Goal: Task Accomplishment & Management: Manage account settings

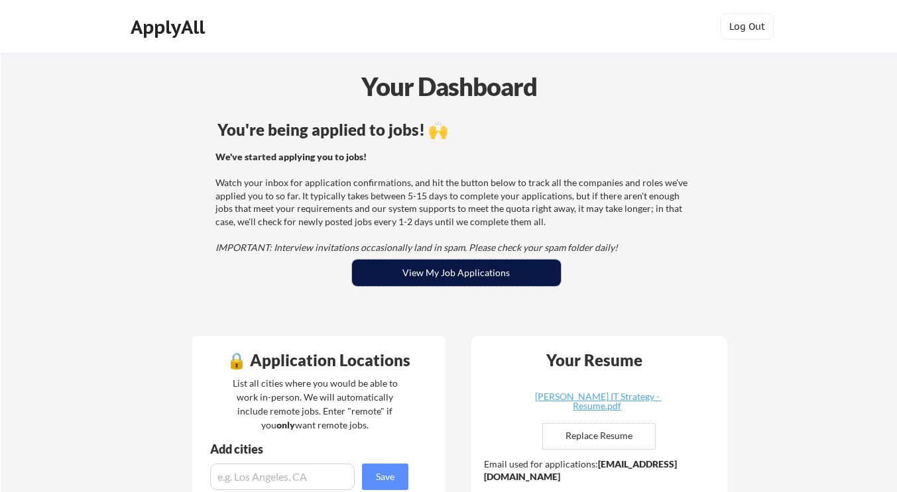
drag, startPoint x: 408, startPoint y: 260, endPoint x: 396, endPoint y: 271, distance: 16.5
click at [396, 271] on button "View My Job Applications" at bounding box center [456, 273] width 209 height 27
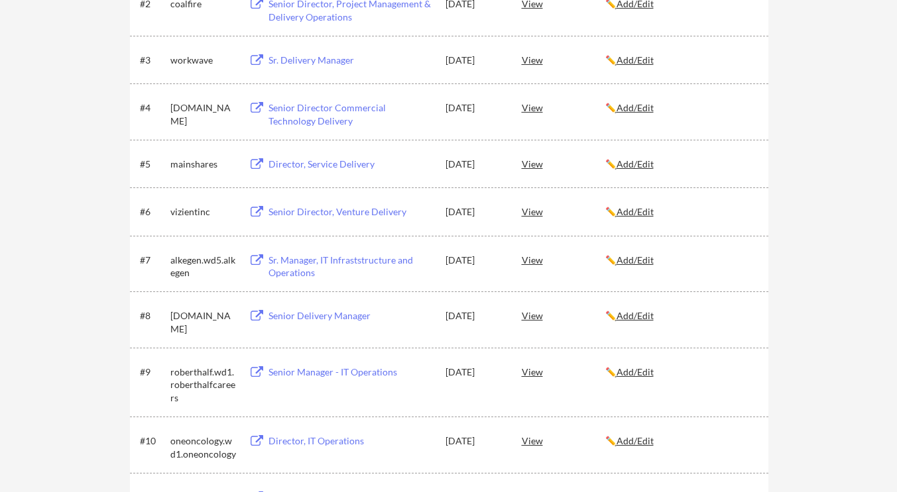
scroll to position [327, 0]
click at [329, 165] on div "Director, Service Delivery" at bounding box center [350, 163] width 164 height 13
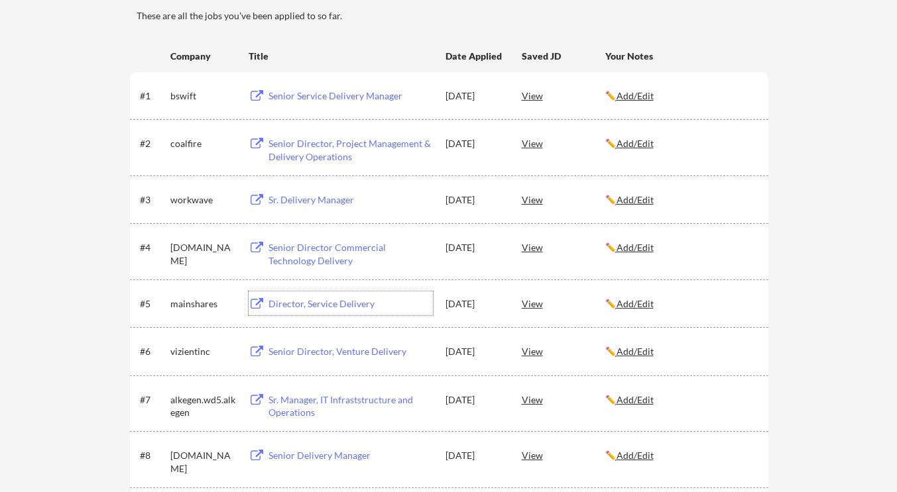
scroll to position [188, 0]
click at [337, 250] on div "Senior Director Commercial Technology Delivery" at bounding box center [350, 254] width 164 height 26
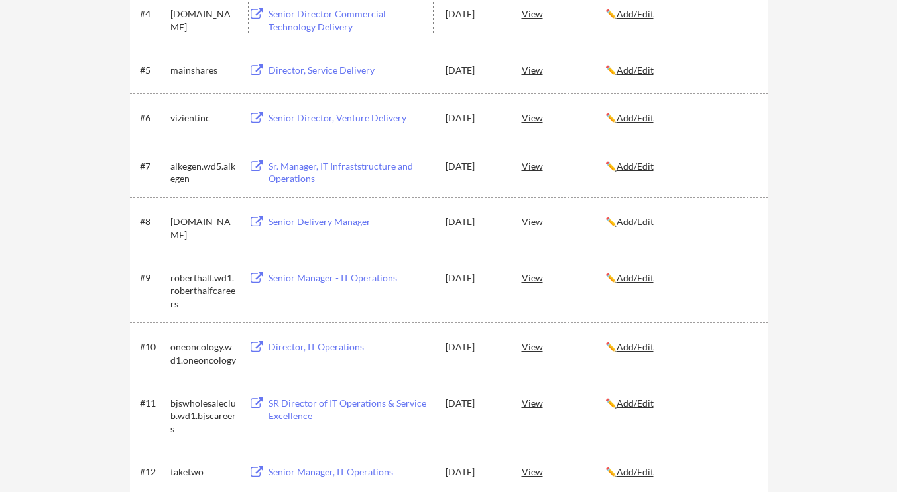
scroll to position [476, 0]
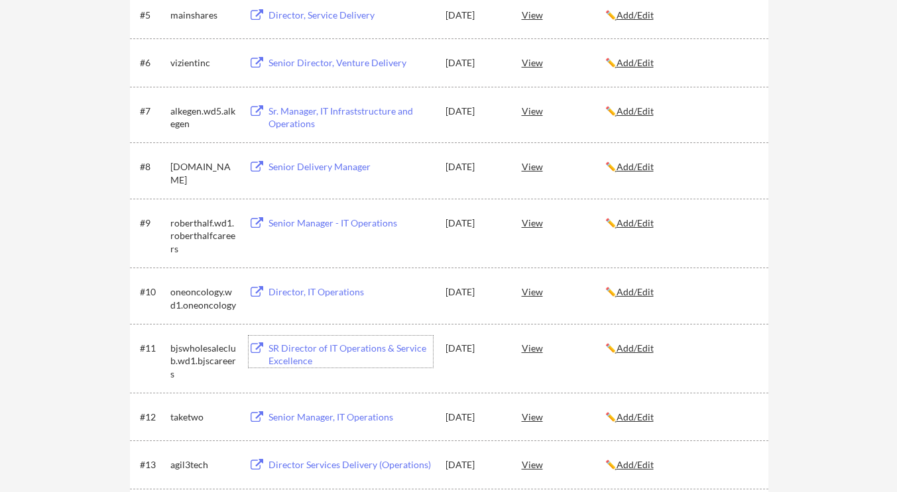
click at [309, 345] on div "SR Director of IT Operations & Service Excellence" at bounding box center [350, 355] width 164 height 26
click at [649, 117] on div "✏️ Add/Edit" at bounding box center [680, 111] width 151 height 24
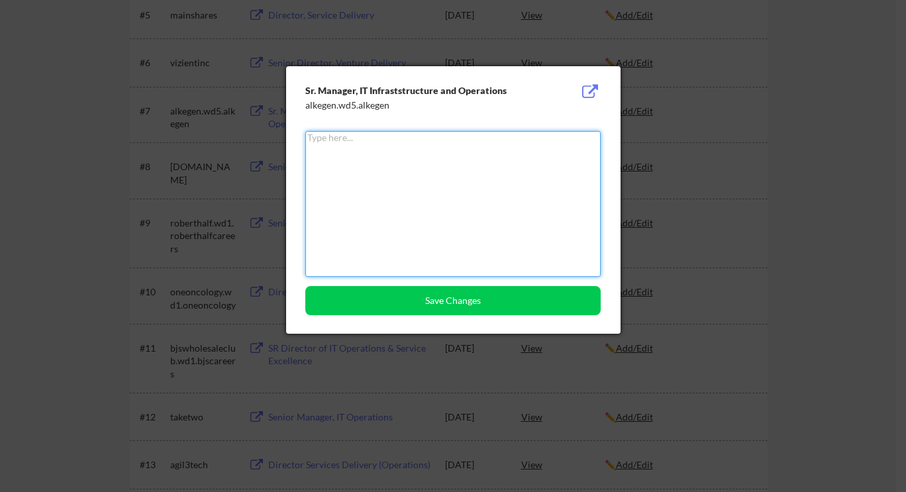
click at [465, 160] on textarea at bounding box center [453, 204] width 296 height 146
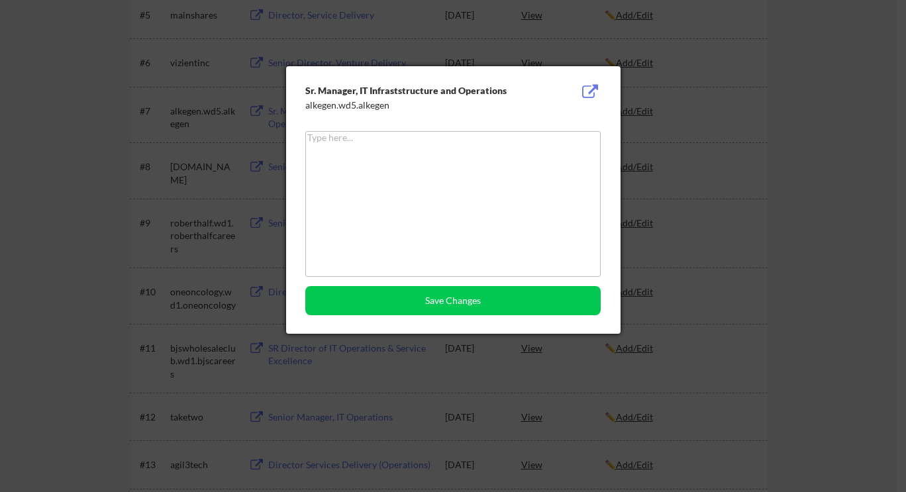
click at [761, 217] on div at bounding box center [453, 246] width 906 height 492
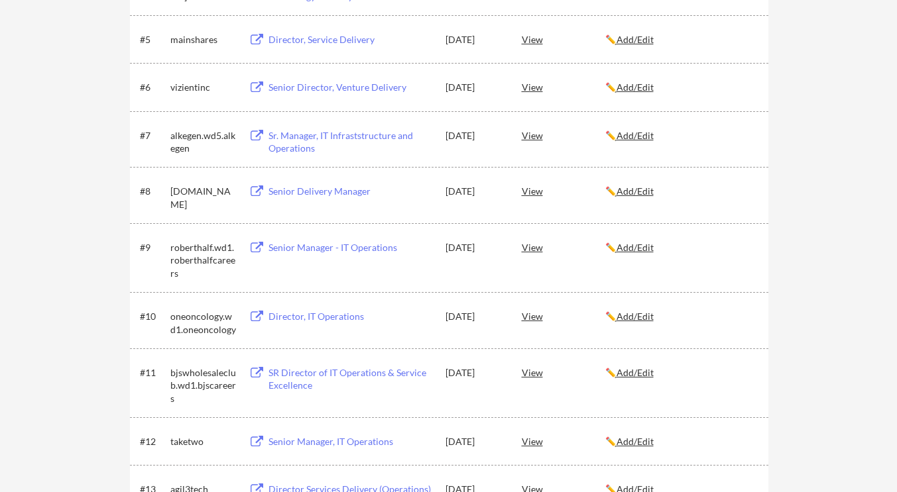
scroll to position [452, 0]
click at [636, 372] on u "Add/Edit" at bounding box center [634, 371] width 37 height 11
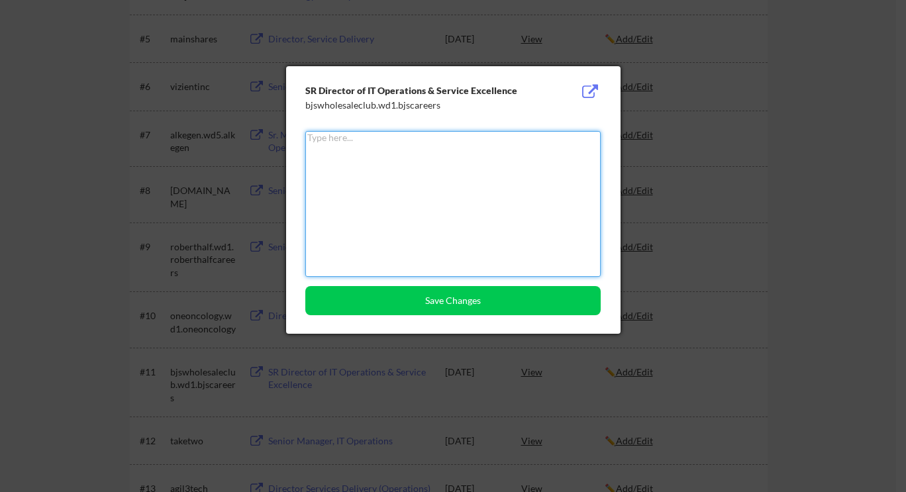
click at [476, 203] on textarea at bounding box center [453, 204] width 296 height 146
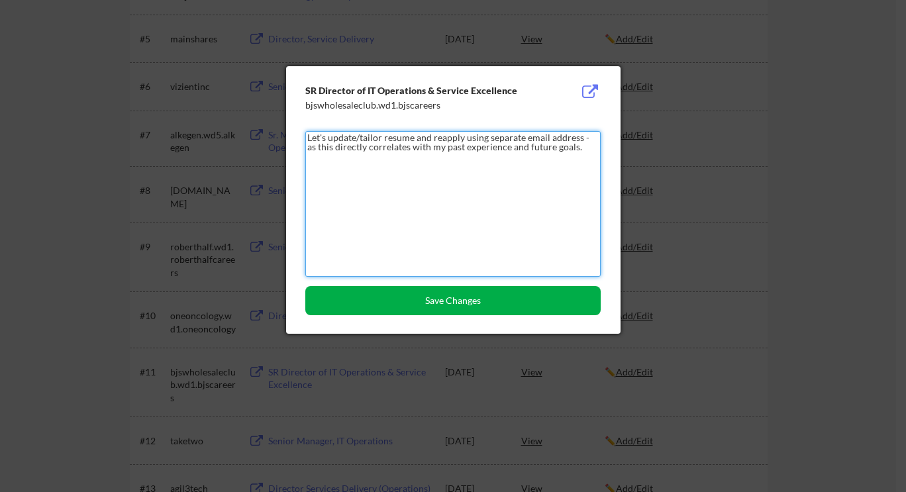
type textarea "Let's update/tailor resume and reapply using separate email address - as this d…"
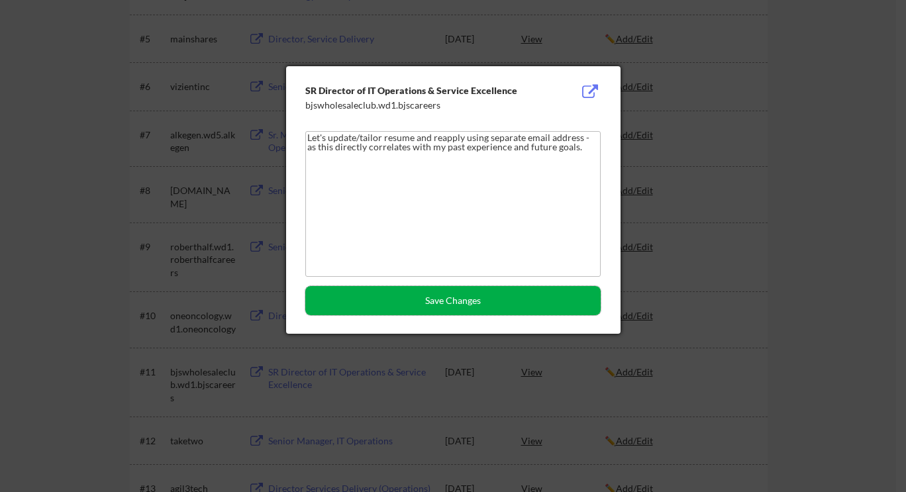
click at [470, 306] on button "Save Changes" at bounding box center [453, 300] width 296 height 29
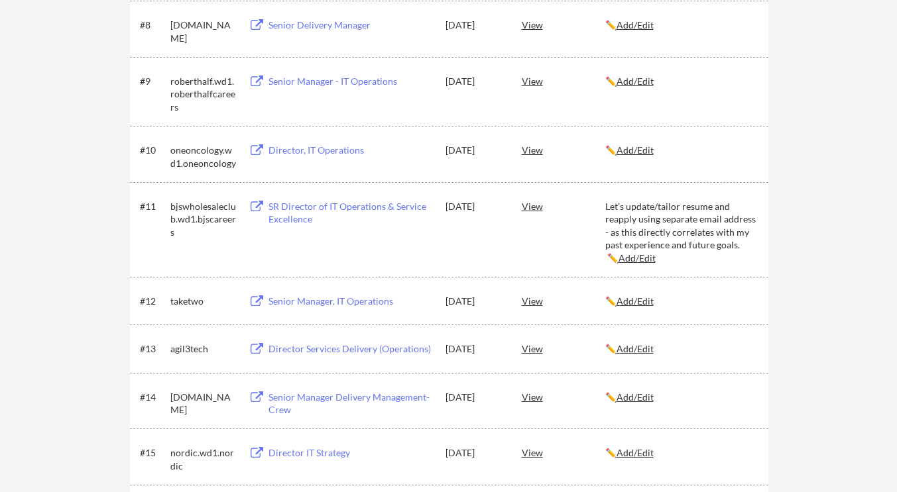
scroll to position [620, 0]
click at [382, 300] on div "Senior Manager, IT Operations" at bounding box center [350, 299] width 164 height 13
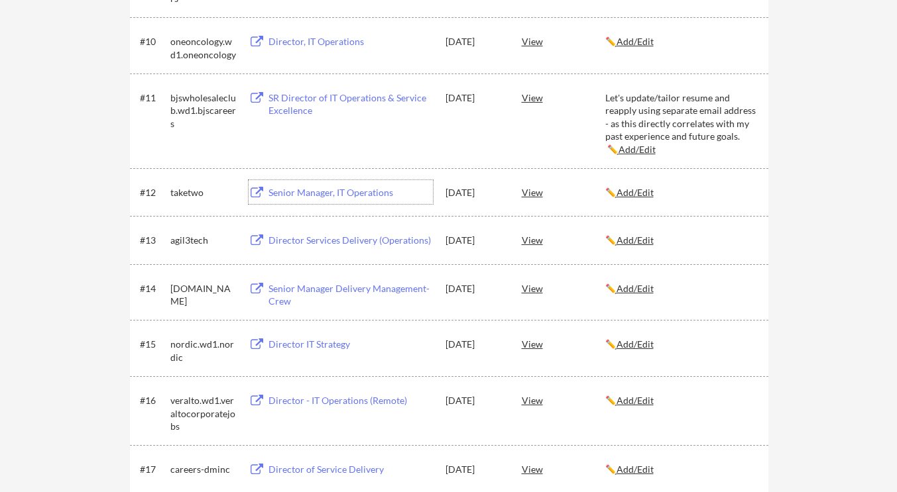
scroll to position [727, 0]
click at [307, 233] on div "Director Services Delivery (Operations)" at bounding box center [350, 239] width 164 height 13
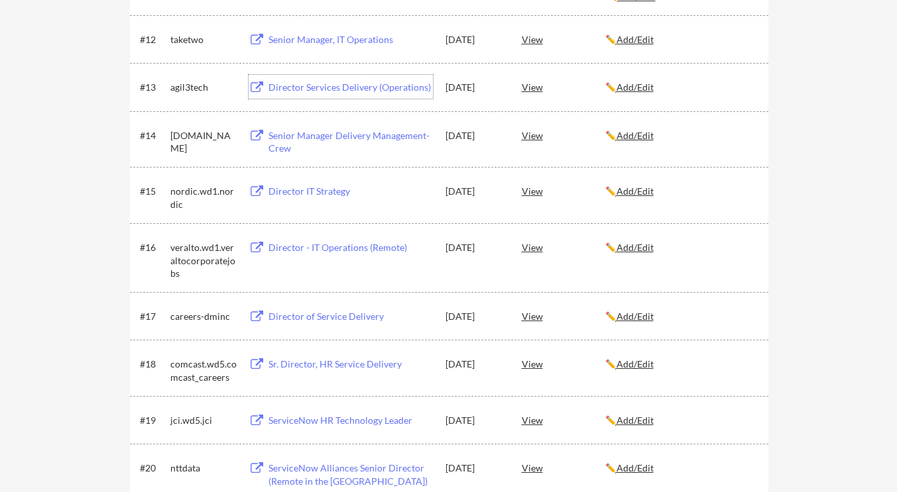
scroll to position [881, 0]
click at [299, 241] on div "Director - IT Operations (Remote)" at bounding box center [350, 245] width 164 height 13
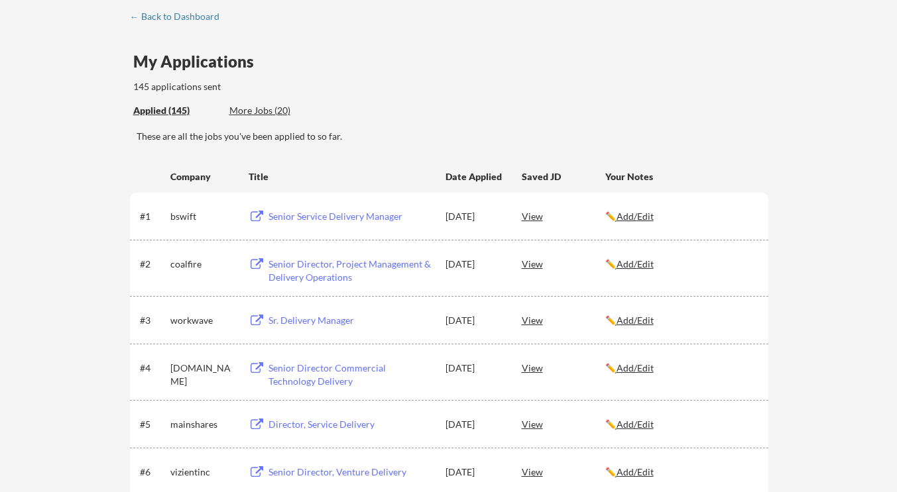
scroll to position [67, 0]
click at [309, 217] on div "Senior Service Delivery Manager" at bounding box center [350, 215] width 164 height 13
click at [321, 282] on div "Senior Director, Project Management & Delivery Operations" at bounding box center [350, 270] width 164 height 26
click at [312, 322] on div "Sr. Delivery Manager" at bounding box center [350, 319] width 164 height 13
click at [317, 371] on div "Senior Director Commercial Technology Delivery" at bounding box center [350, 374] width 164 height 26
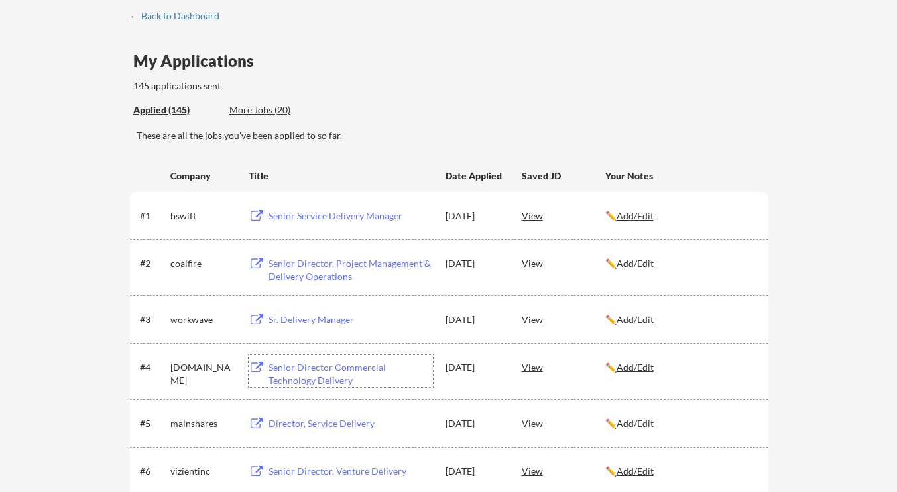
scroll to position [0, 0]
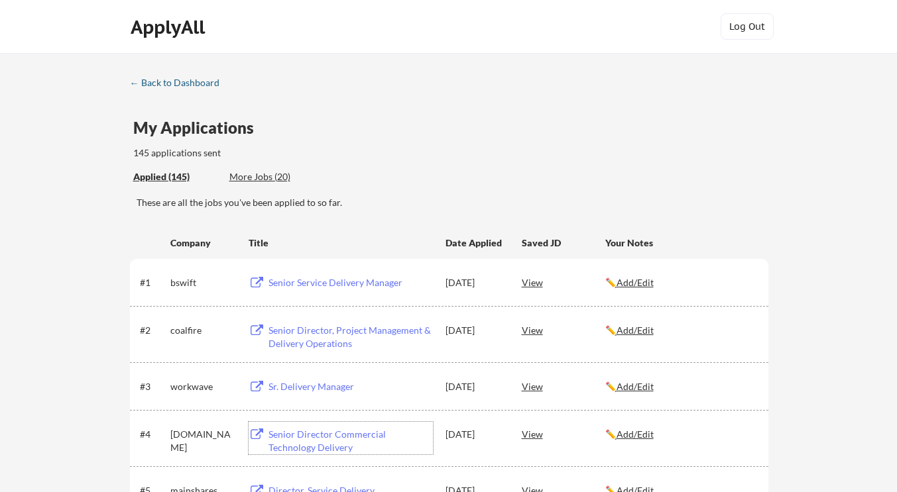
click at [178, 88] on link "← Back to Dashboard" at bounding box center [179, 84] width 99 height 13
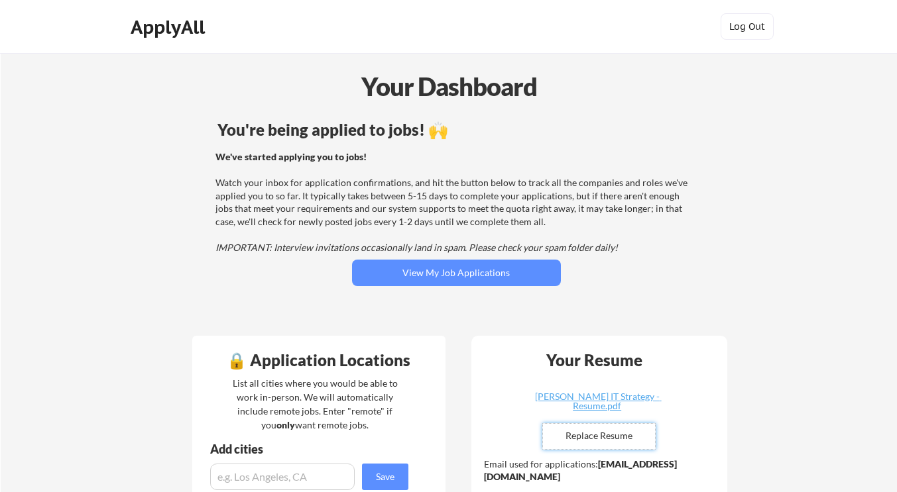
click at [621, 431] on input "file" at bounding box center [599, 436] width 112 height 25
type input "C:\fakepath\Sherwood DF - ITSM STrategy.pdf"
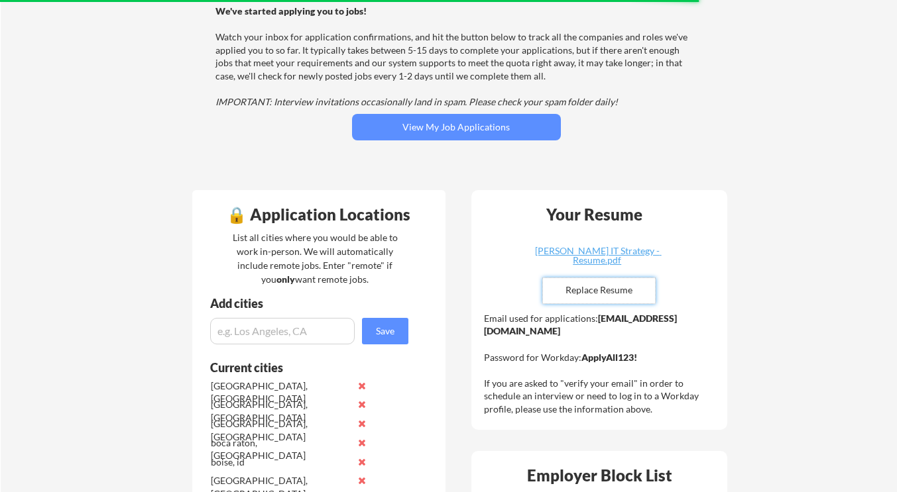
scroll to position [146, 0]
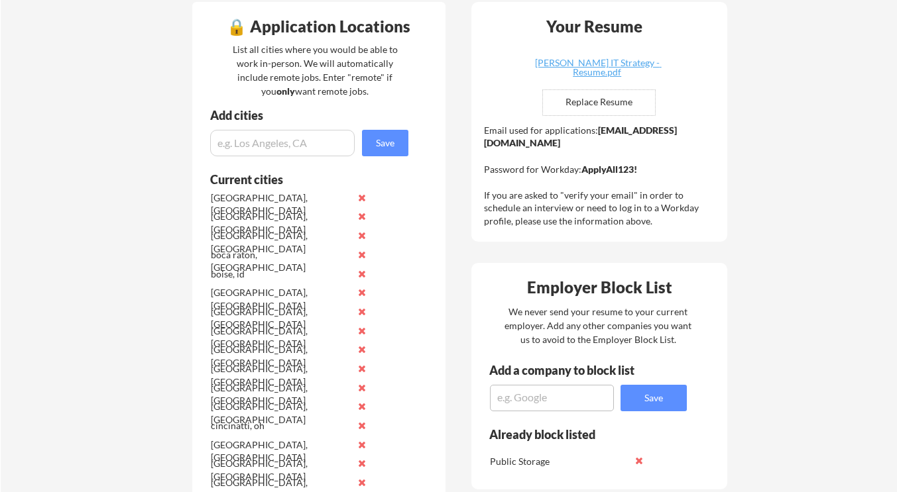
scroll to position [335, 0]
click at [596, 97] on input "file" at bounding box center [599, 101] width 112 height 25
type input "C:\fakepath\Sherwood DF - ITSM STrategy.pdf"
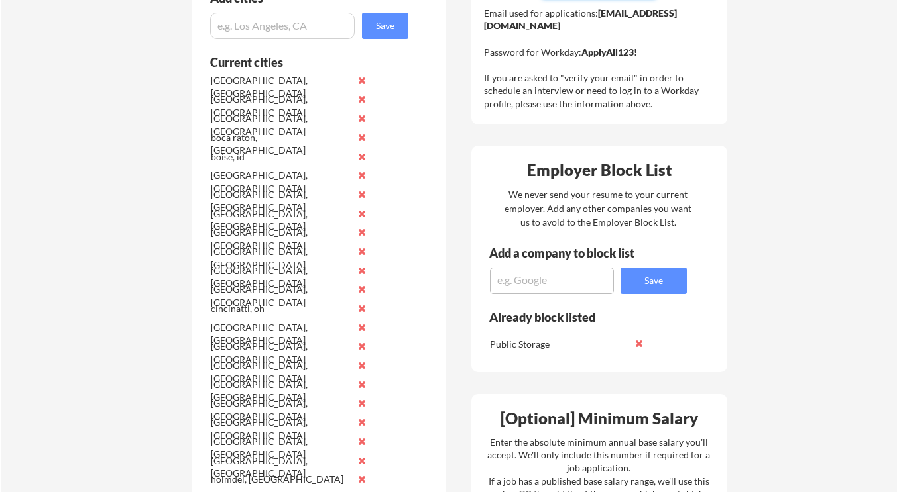
scroll to position [452, 0]
